Goal: Task Accomplishment & Management: Use online tool/utility

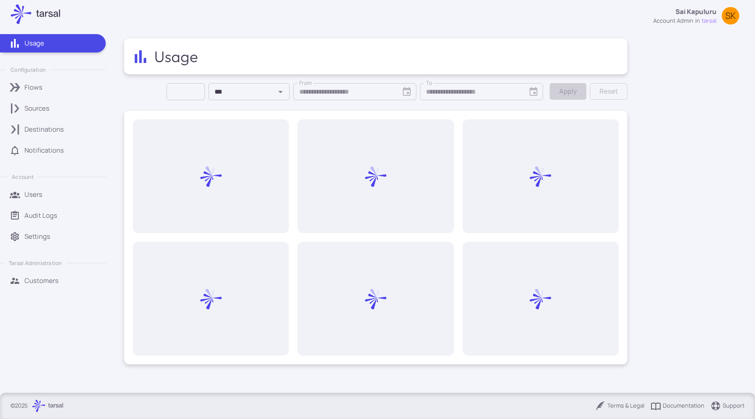
click at [57, 142] on link "Notifications" at bounding box center [53, 150] width 106 height 18
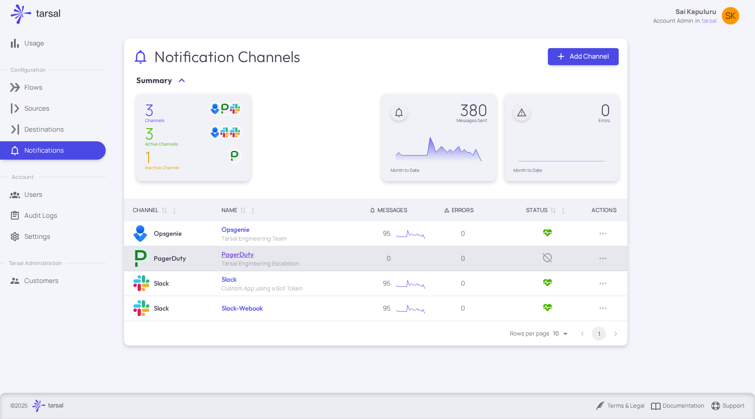
click at [236, 253] on link "PagerDuty" at bounding box center [238, 254] width 32 height 8
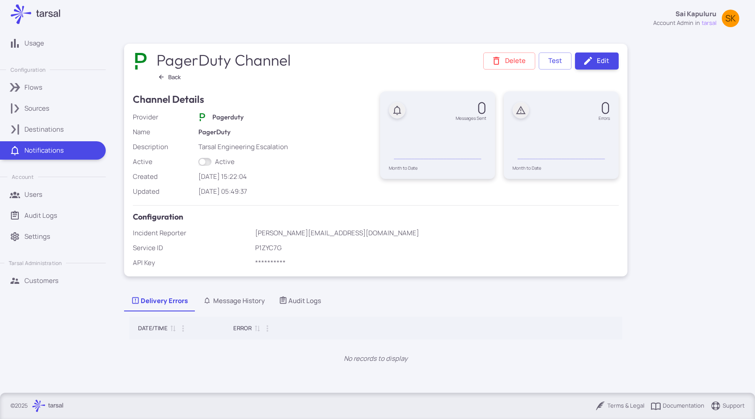
click at [45, 139] on ul "Usage Configuration Flows Sources Destinations Notifications Account Users Audi…" at bounding box center [57, 160] width 114 height 265
click at [46, 132] on p "Destinations" at bounding box center [43, 130] width 39 height 10
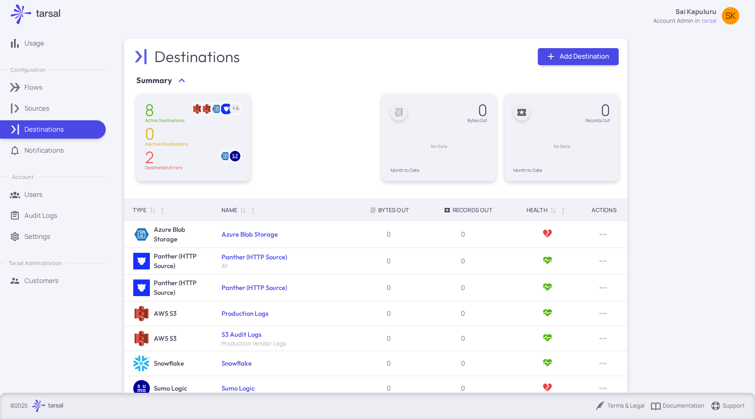
click at [42, 144] on link "Notifications" at bounding box center [53, 150] width 106 height 18
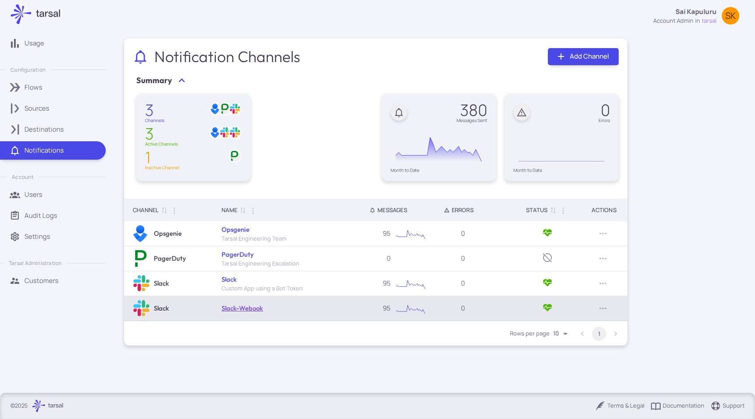
click at [244, 310] on link "Slack-Webook" at bounding box center [243, 308] width 42 height 8
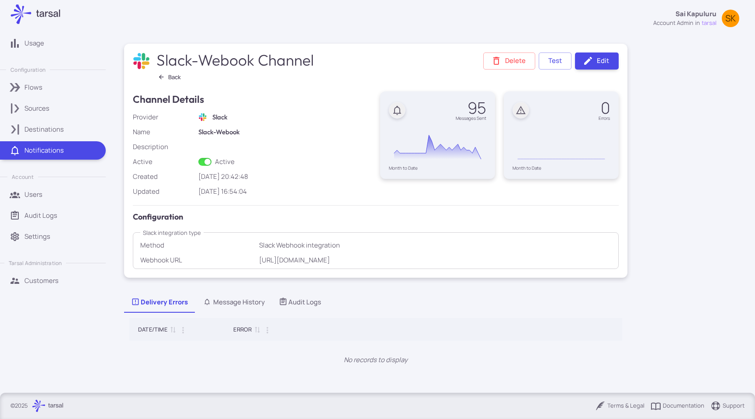
click at [57, 111] on div "Sources" at bounding box center [61, 109] width 75 height 10
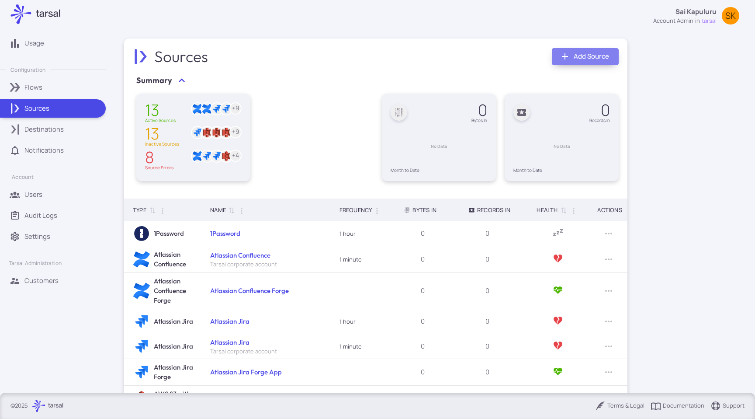
click at [581, 48] on link "Add Source" at bounding box center [585, 56] width 67 height 17
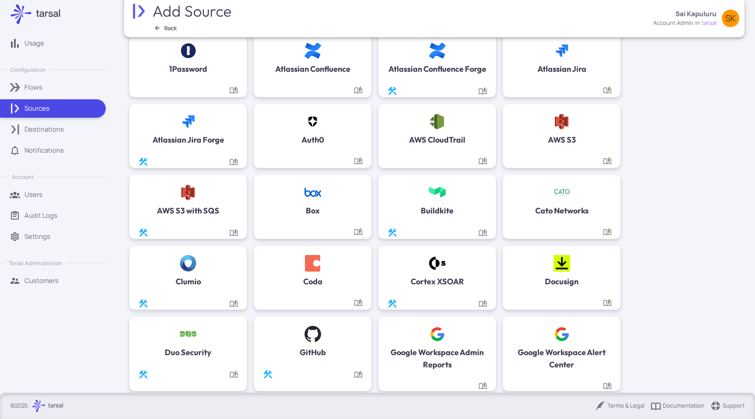
scroll to position [87, 0]
